Goal: Find specific page/section

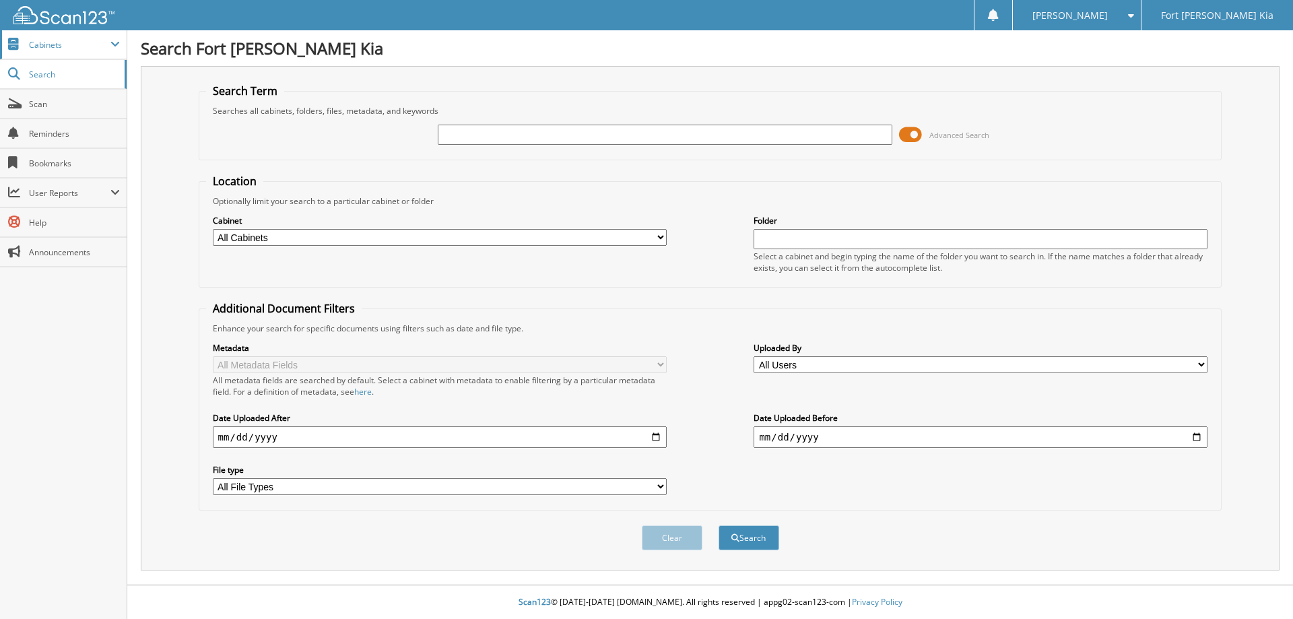
click at [36, 49] on span "Cabinets" at bounding box center [70, 44] width 82 height 11
click at [30, 135] on span "Search" at bounding box center [73, 132] width 89 height 11
click at [43, 79] on span "Search" at bounding box center [73, 74] width 89 height 11
click at [53, 49] on span "Cabinets" at bounding box center [70, 44] width 82 height 11
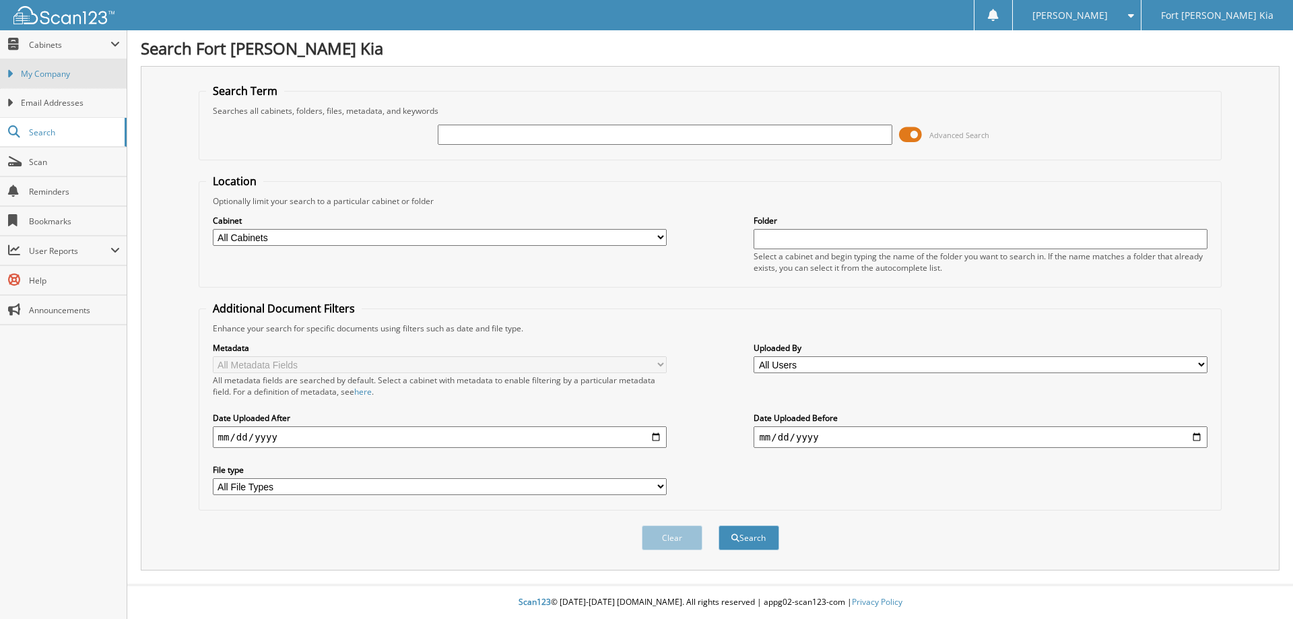
click at [53, 79] on span "My Company" at bounding box center [70, 74] width 99 height 12
